Goal: Information Seeking & Learning: Learn about a topic

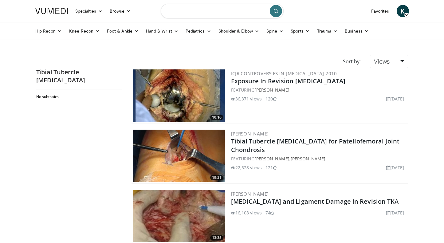
click at [188, 13] on input "Search topics, interventions" at bounding box center [222, 11] width 123 height 15
type input "**********"
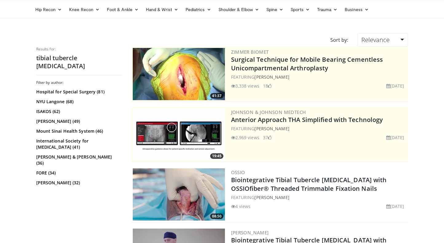
scroll to position [28, 0]
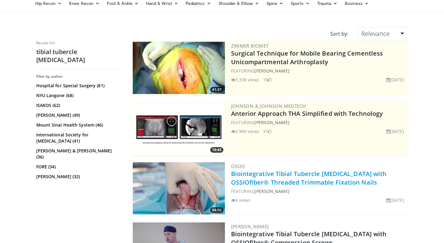
click at [245, 180] on link "Biointegrative Tibial Tubercle Osteotomy with OSSIOfiber® Threaded Trimmable Fi…" at bounding box center [309, 178] width 156 height 17
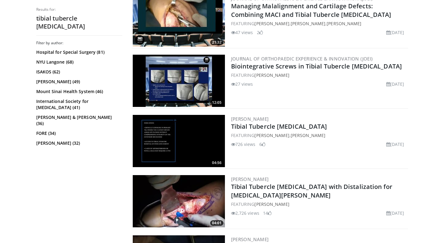
scroll to position [378, 0]
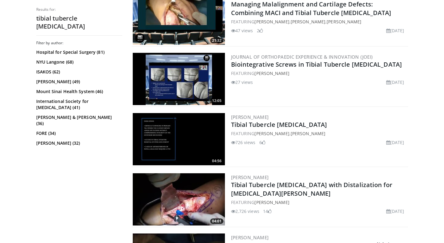
click at [191, 190] on img at bounding box center [179, 199] width 92 height 52
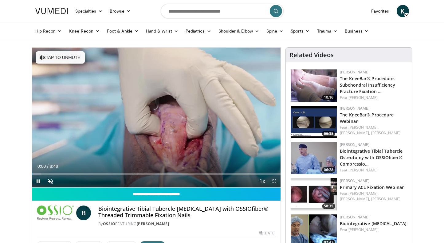
click at [274, 179] on span "Video Player" at bounding box center [274, 181] width 12 height 12
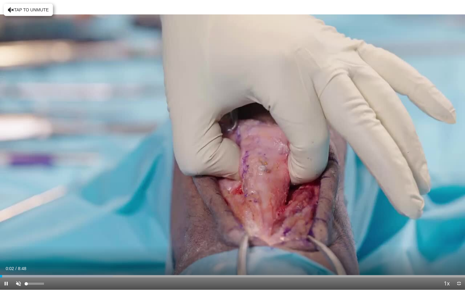
click at [19, 243] on span "Video Player" at bounding box center [18, 284] width 12 height 12
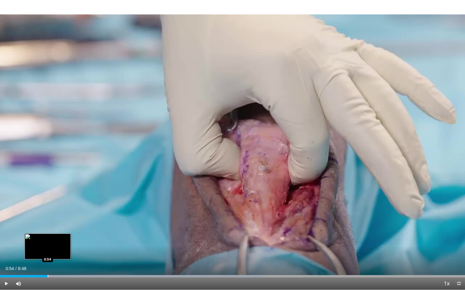
click at [48, 243] on div "Progress Bar" at bounding box center [48, 276] width 1 height 2
click at [45, 243] on div "Progress Bar" at bounding box center [45, 276] width 1 height 2
click at [37, 243] on div "Loaded : 64.34% 0:48 0:46" at bounding box center [232, 276] width 465 height 2
click at [37, 243] on div "Progress Bar" at bounding box center [37, 276] width 1 height 2
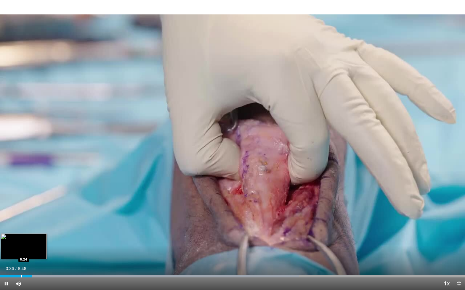
click at [21, 243] on div "Loaded : 64.34% 0:36 0:24" at bounding box center [232, 275] width 465 height 6
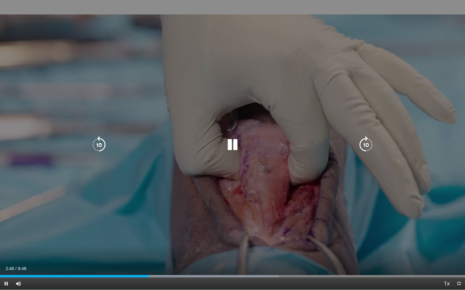
click at [360, 146] on icon "Video Player" at bounding box center [365, 144] width 17 height 17
click at [363, 142] on icon "Video Player" at bounding box center [365, 144] width 17 height 17
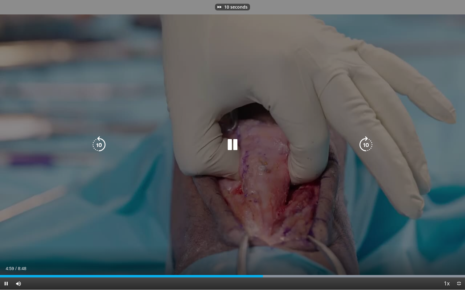
click at [363, 142] on icon "Video Player" at bounding box center [365, 144] width 17 height 17
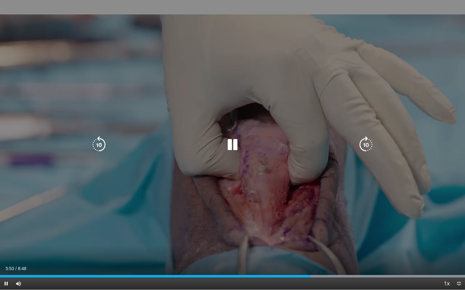
click at [363, 142] on icon "Video Player" at bounding box center [365, 144] width 17 height 17
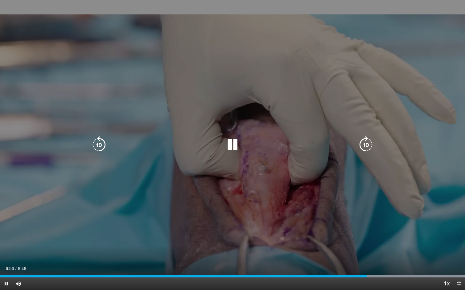
click at [368, 144] on icon "Video Player" at bounding box center [365, 144] width 17 height 17
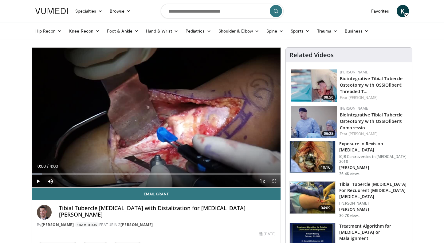
click at [274, 179] on span "Video Player" at bounding box center [274, 181] width 12 height 12
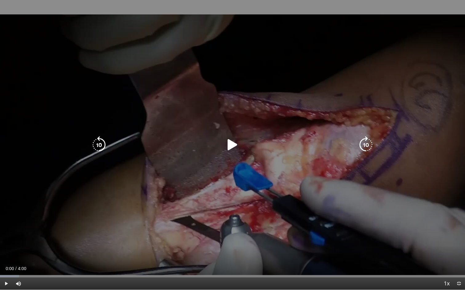
click at [190, 172] on div "10 seconds Tap to unmute" at bounding box center [232, 145] width 465 height 290
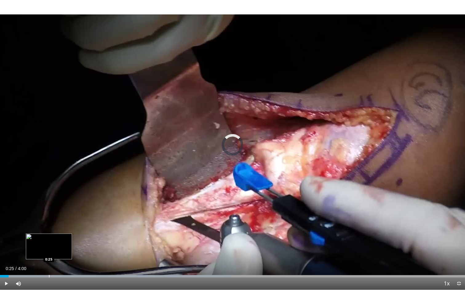
click at [49, 243] on div "Progress Bar" at bounding box center [49, 276] width 1 height 2
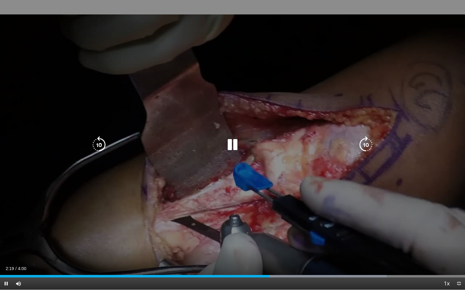
click at [99, 198] on div "10 seconds Tap to unmute" at bounding box center [232, 145] width 465 height 290
click at [58, 186] on div "10 seconds Tap to unmute" at bounding box center [232, 145] width 465 height 290
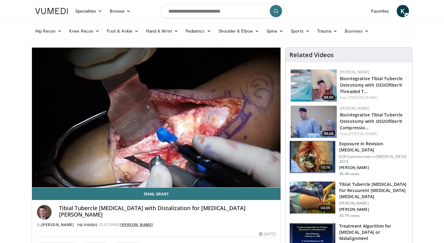
click at [136, 222] on link "[PERSON_NAME]" at bounding box center [136, 224] width 33 height 5
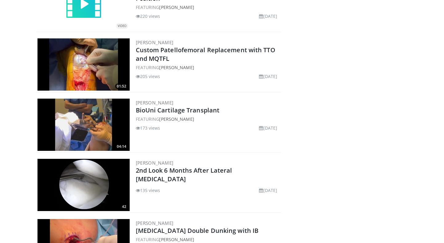
scroll to position [8235, 0]
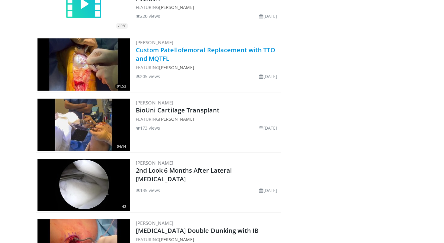
click at [256, 48] on link "Custom Patellofemoral Replacement with TTO and MQTFL" at bounding box center [206, 54] width 140 height 17
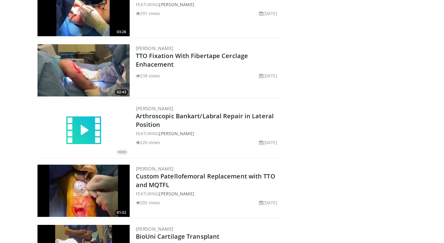
scroll to position [8093, 0]
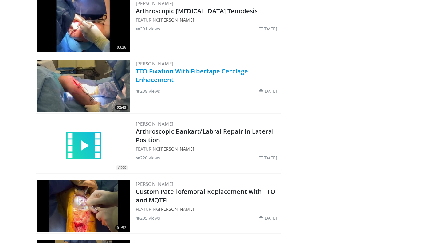
click at [196, 71] on link "TTO Fixation With Fibertape Cerclage Enhacement" at bounding box center [192, 75] width 112 height 17
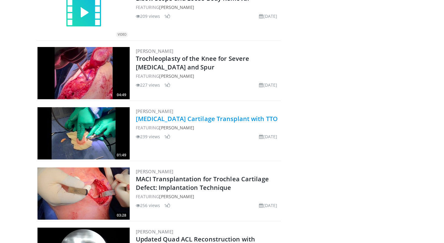
scroll to position [7074, 0]
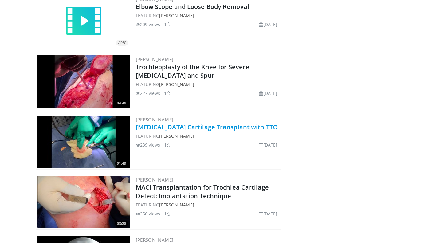
click at [210, 125] on link "[MEDICAL_DATA] Cartilage Transplant with TTO" at bounding box center [207, 127] width 142 height 8
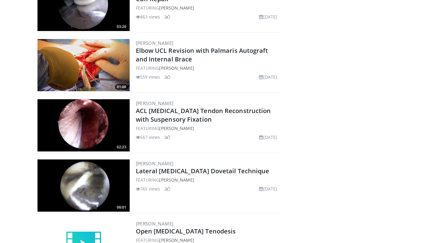
scroll to position [6728, 0]
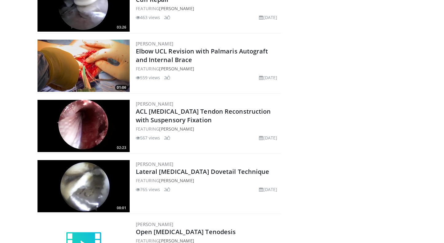
click at [112, 136] on img at bounding box center [83, 126] width 92 height 52
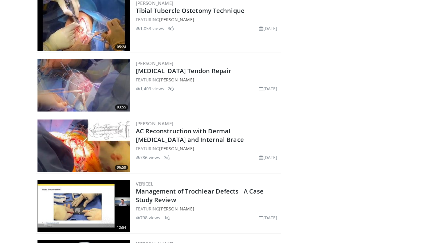
scroll to position [6345, 0]
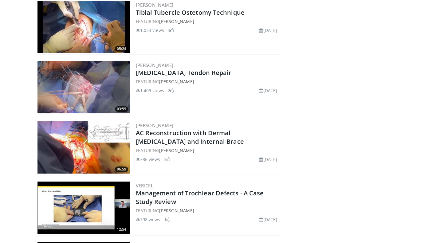
click at [108, 91] on img at bounding box center [83, 87] width 92 height 52
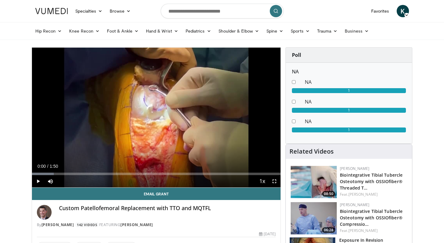
click at [274, 183] on span "Video Player" at bounding box center [274, 181] width 12 height 12
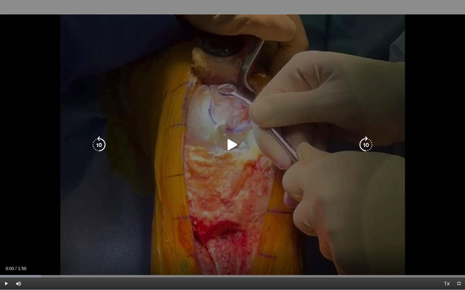
click at [180, 163] on div "10 seconds Tap to unmute" at bounding box center [232, 145] width 465 height 290
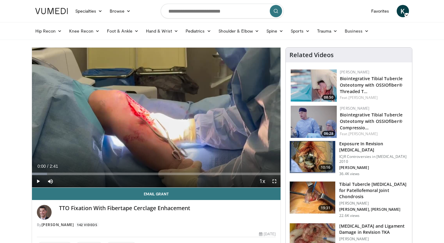
click at [275, 179] on span "Video Player" at bounding box center [274, 181] width 12 height 12
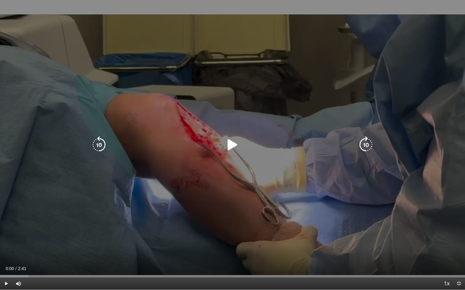
click at [207, 135] on div "10 seconds Tap to unmute" at bounding box center [232, 145] width 465 height 290
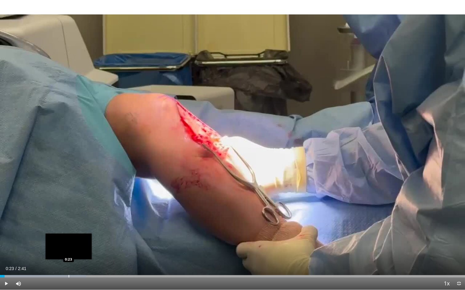
click at [69, 243] on div "Progress Bar" at bounding box center [69, 276] width 1 height 2
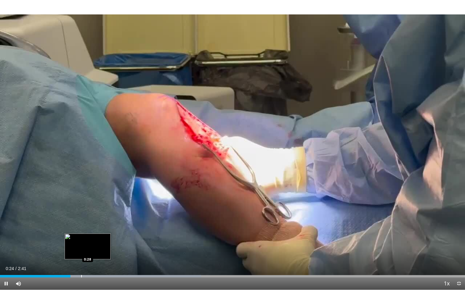
click at [82, 243] on div "Progress Bar" at bounding box center [81, 276] width 1 height 2
click at [89, 243] on div "Progress Bar" at bounding box center [89, 276] width 1 height 2
click at [84, 243] on div "Loaded : 92.59% 0:33 0:30" at bounding box center [232, 276] width 465 height 2
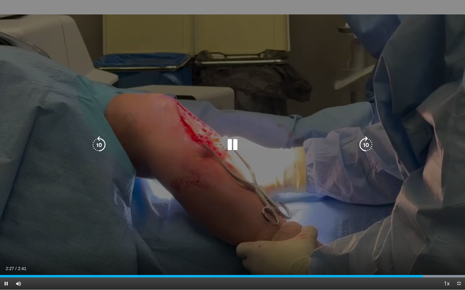
click at [193, 166] on div "10 seconds Tap to unmute" at bounding box center [232, 145] width 465 height 290
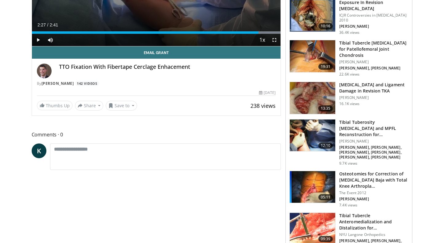
scroll to position [142, 0]
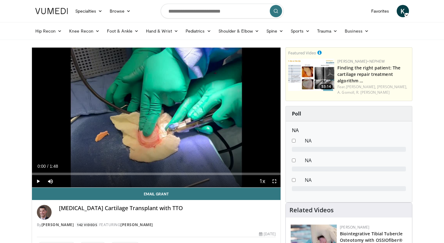
click at [278, 183] on span "Video Player" at bounding box center [274, 181] width 12 height 12
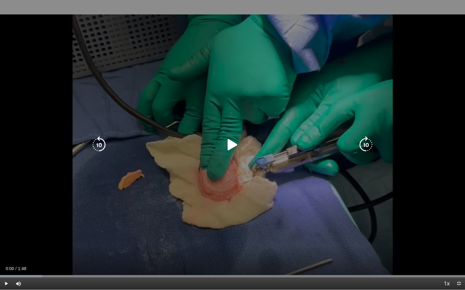
click at [231, 184] on div "10 seconds Tap to unmute" at bounding box center [232, 145] width 465 height 290
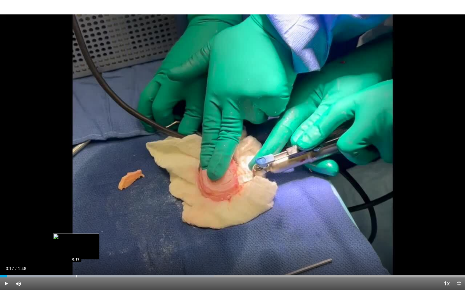
click at [76, 243] on div "Progress Bar" at bounding box center [76, 276] width 1 height 2
click at [71, 243] on div "Loaded : 46.07% 0:19 0:16" at bounding box center [232, 276] width 465 height 2
click at [67, 243] on div "0:17" at bounding box center [36, 276] width 73 height 2
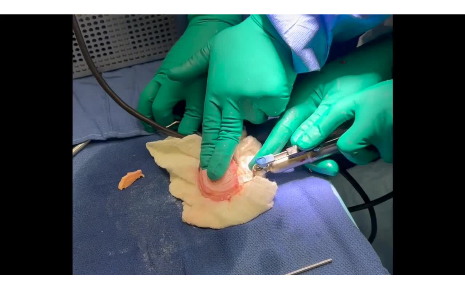
click at [61, 243] on div "Loaded : 92.08% 0:16 0:15" at bounding box center [232, 287] width 465 height 6
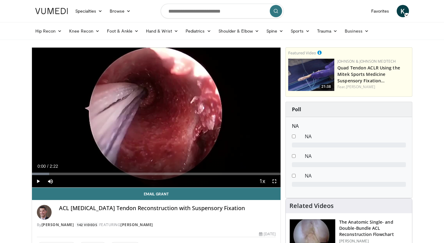
click at [272, 176] on span "Video Player" at bounding box center [274, 181] width 12 height 12
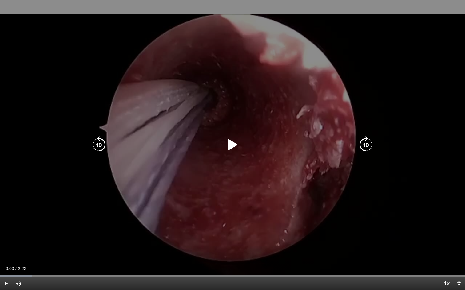
click at [140, 229] on div "10 seconds Tap to unmute" at bounding box center [232, 145] width 465 height 290
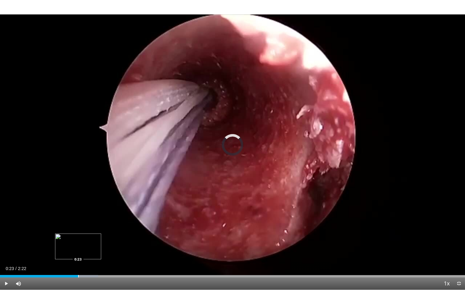
click at [78, 243] on div "Loaded : 21.07% 0:00 0:23" at bounding box center [232, 275] width 465 height 6
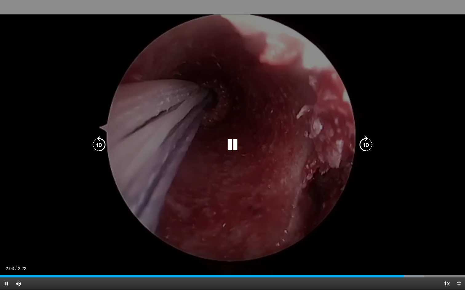
click at [144, 228] on div "10 seconds Tap to unmute" at bounding box center [232, 145] width 465 height 290
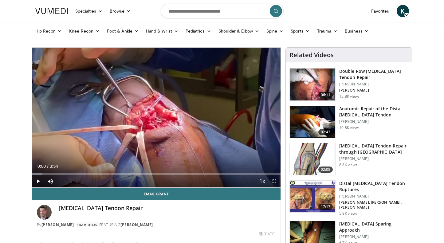
click at [276, 180] on span "Video Player" at bounding box center [274, 181] width 12 height 12
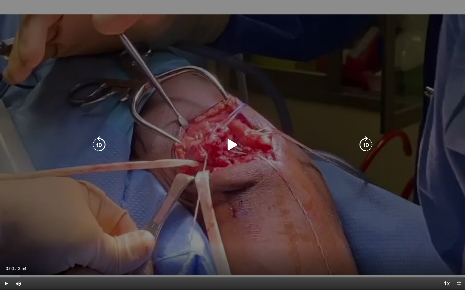
click at [123, 231] on div "10 seconds Tap to unmute" at bounding box center [232, 145] width 465 height 290
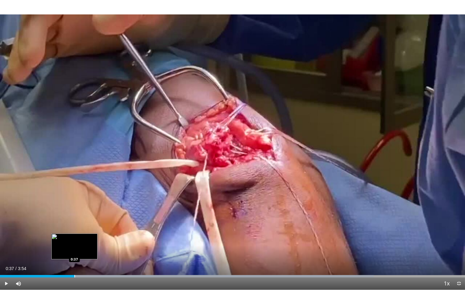
click at [74, 243] on div "Loaded : 80.38% 0:37 0:37" at bounding box center [232, 275] width 465 height 6
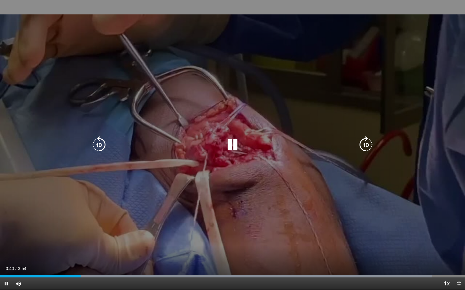
click at [98, 232] on div "10 seconds Tap to unmute" at bounding box center [232, 145] width 465 height 290
